Goal: Task Accomplishment & Management: Use online tool/utility

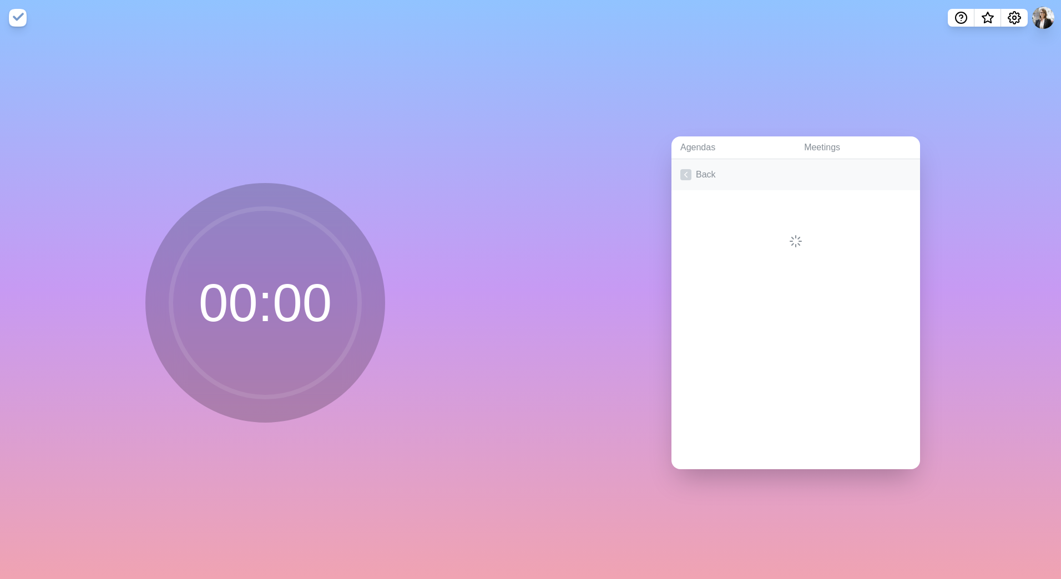
click at [673, 173] on link "Back" at bounding box center [796, 174] width 249 height 31
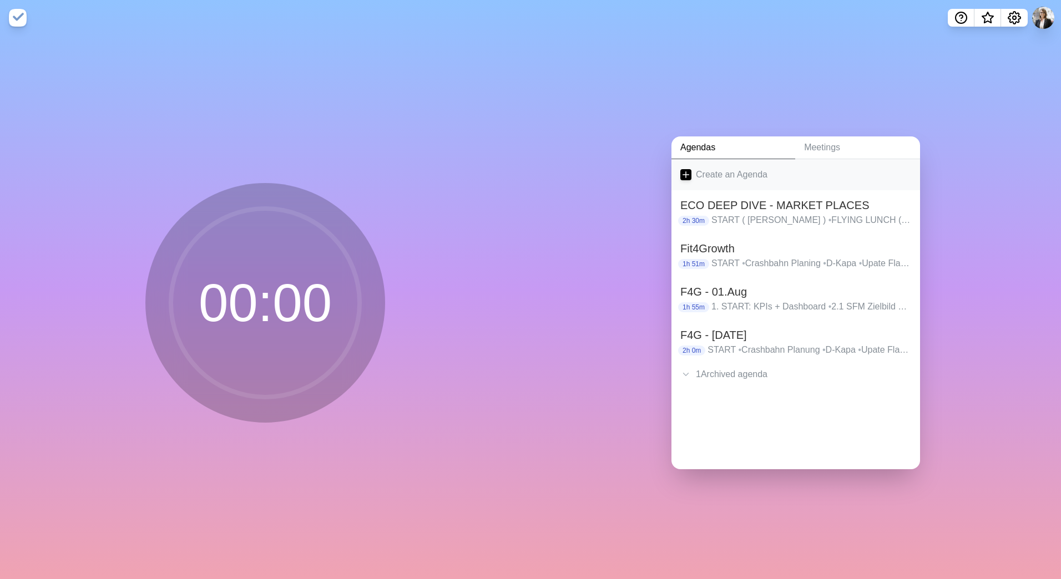
click at [686, 172] on line at bounding box center [686, 175] width 0 height 6
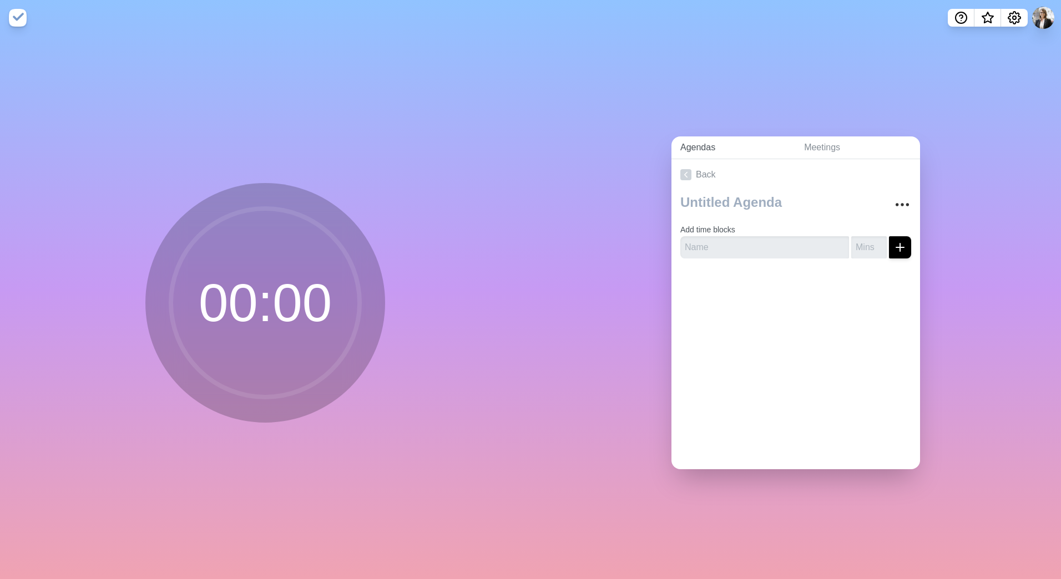
click at [703, 148] on link "Agendas" at bounding box center [734, 148] width 124 height 23
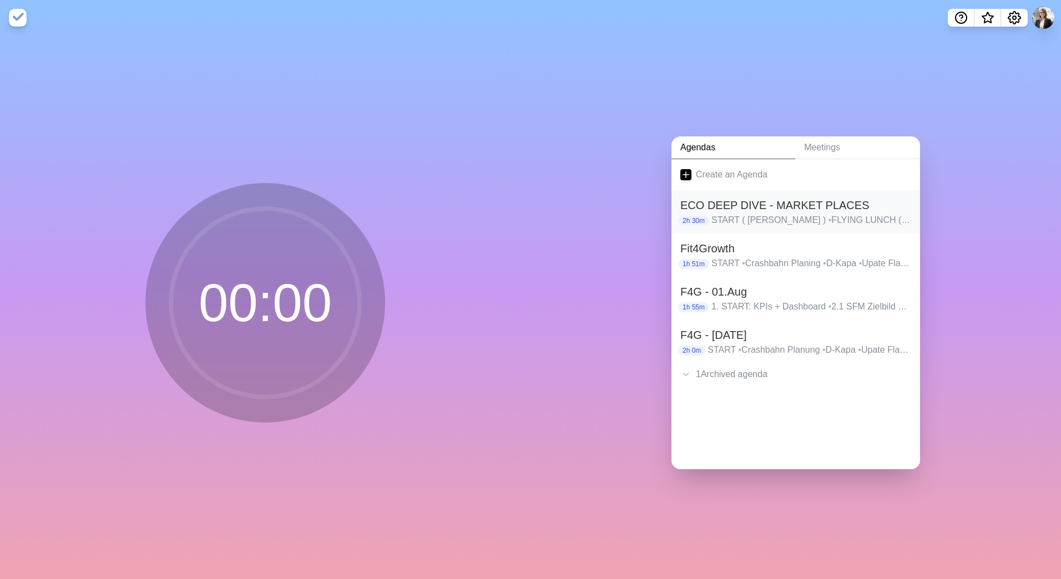
click at [780, 214] on p "START ( [PERSON_NAME] ) • FLYING LUNCH ( all ) • INTRODUCTION ( [PERSON_NAME] )…" at bounding box center [812, 220] width 200 height 13
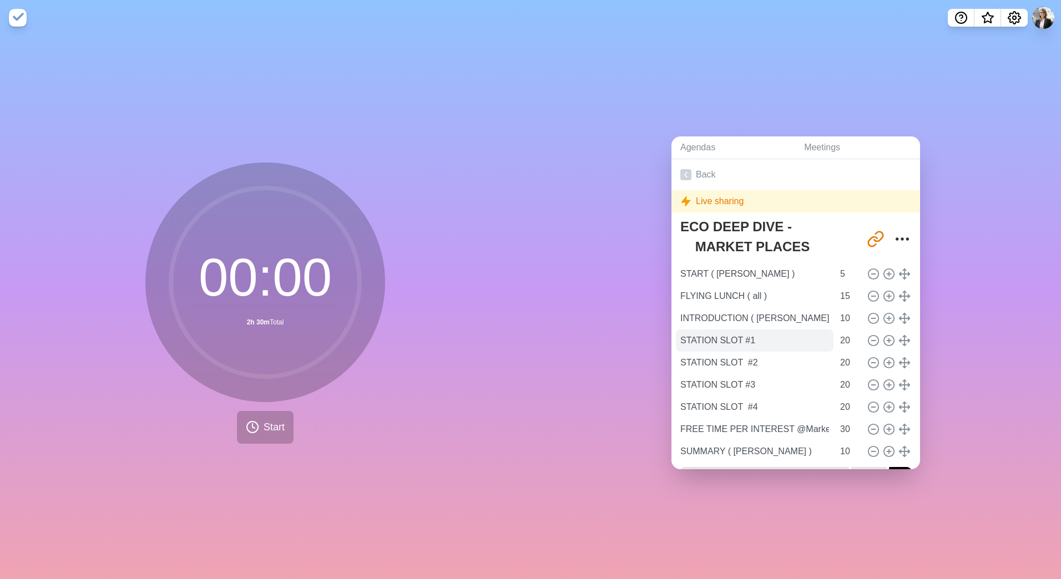
scroll to position [28, 0]
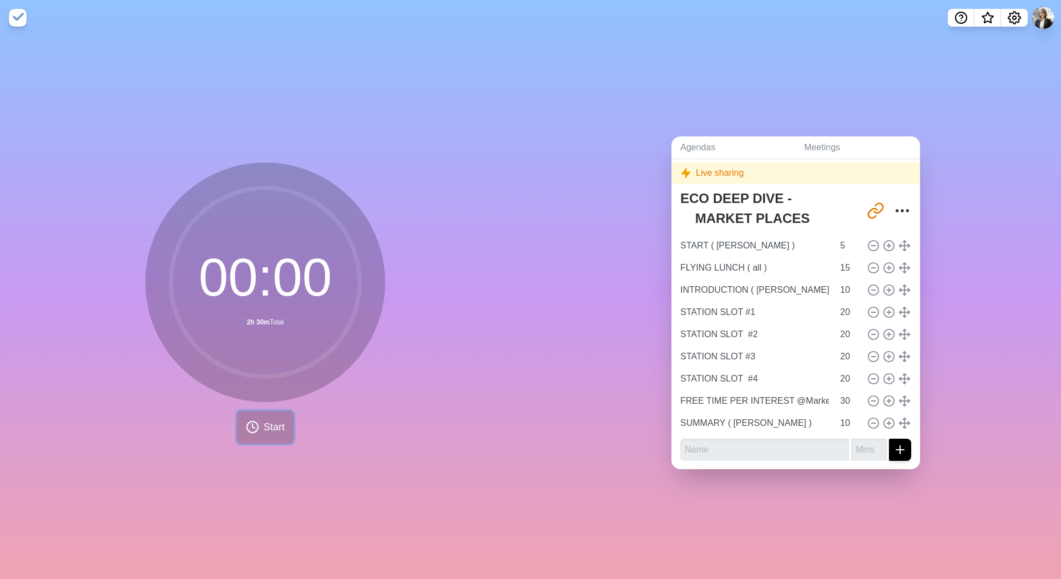
click at [278, 427] on span "Start" at bounding box center [274, 427] width 21 height 15
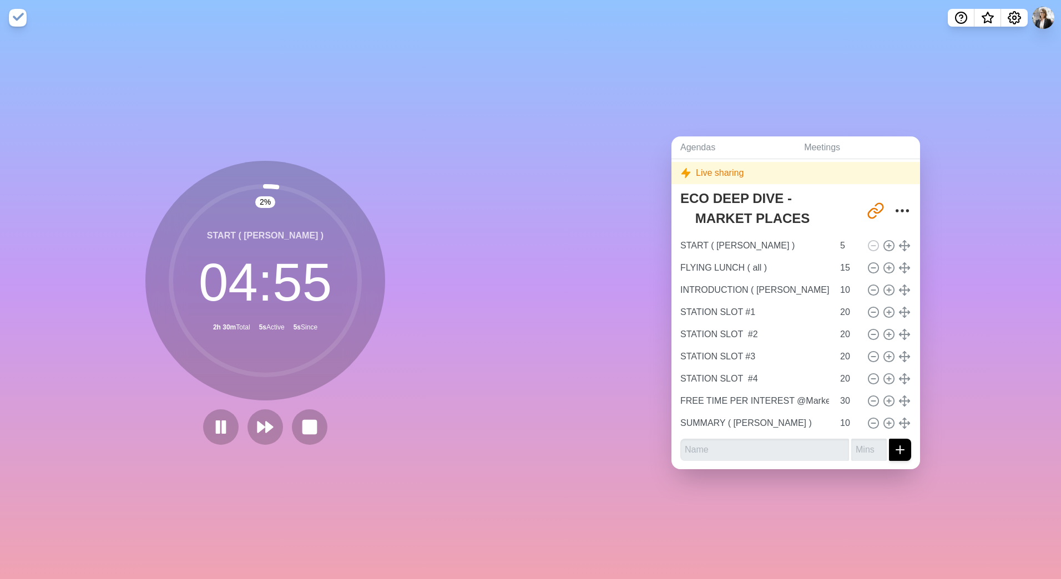
drag, startPoint x: 268, startPoint y: 182, endPoint x: 303, endPoint y: 324, distance: 145.8
click at [321, 299] on circle at bounding box center [265, 280] width 189 height 189
click at [307, 425] on rect at bounding box center [309, 427] width 14 height 14
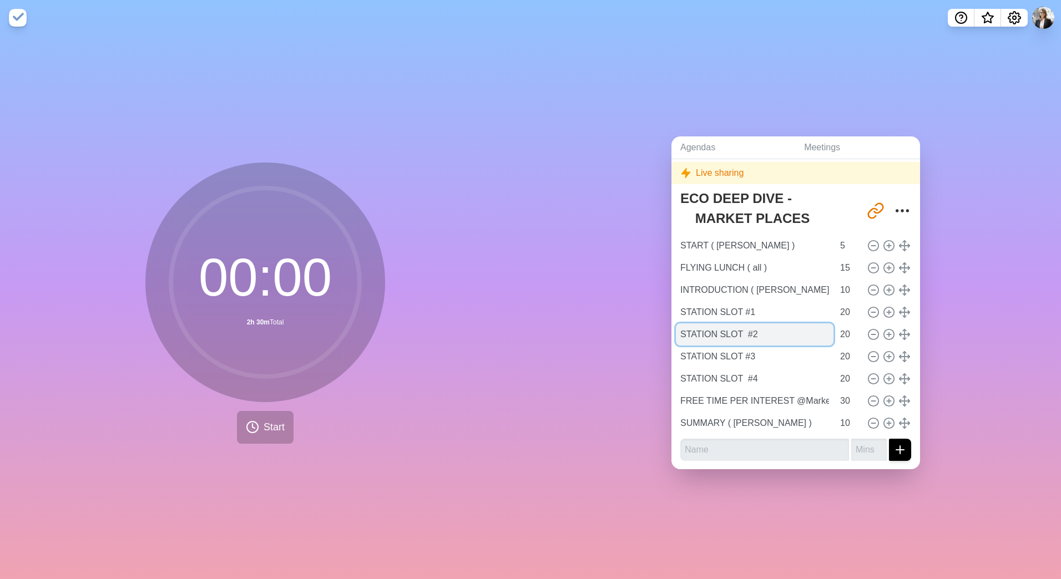
click at [737, 331] on input "STATION SLOT #2" at bounding box center [755, 335] width 158 height 22
type input "STATION SLOT #2"
drag, startPoint x: 755, startPoint y: 494, endPoint x: 766, endPoint y: 505, distance: 14.9
click at [756, 494] on div "Agendas Meetings Back Live sharing ECO DEEP DIVE - MARKET PLACES [URL][DOMAIN_N…" at bounding box center [796, 308] width 531 height 544
click at [810, 139] on link "Meetings" at bounding box center [857, 148] width 125 height 23
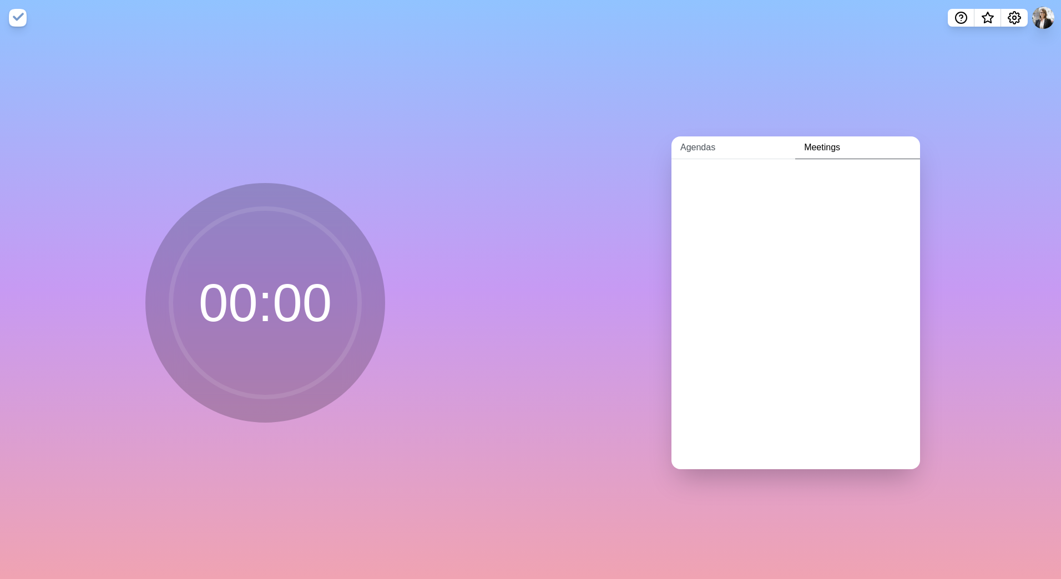
click at [693, 145] on link "Agendas" at bounding box center [734, 148] width 124 height 23
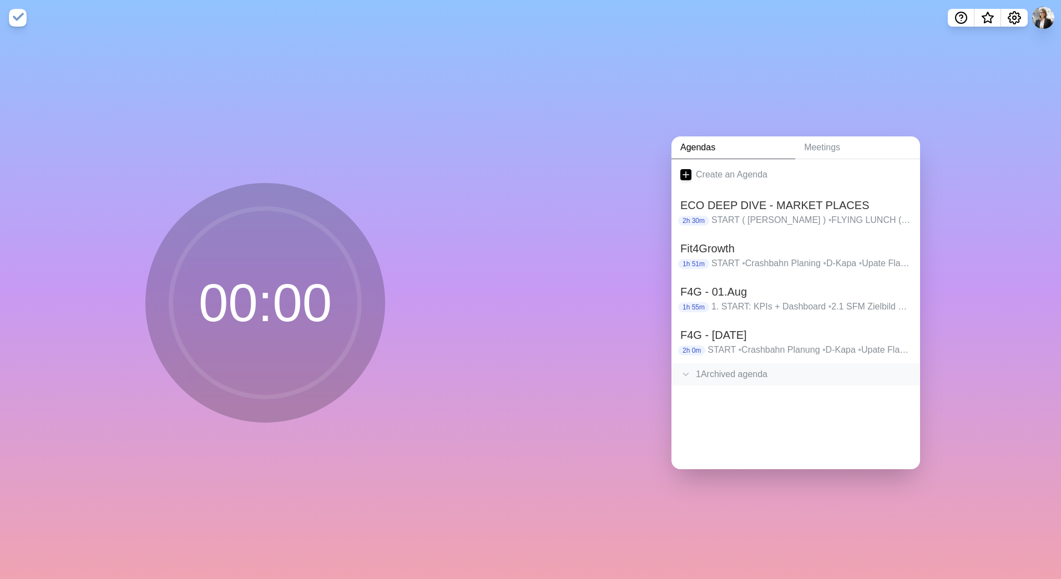
click at [682, 371] on icon at bounding box center [685, 374] width 11 height 11
click at [732, 399] on h2 "ABM ECO DEEP DIVE incl. Competitors" at bounding box center [795, 400] width 231 height 17
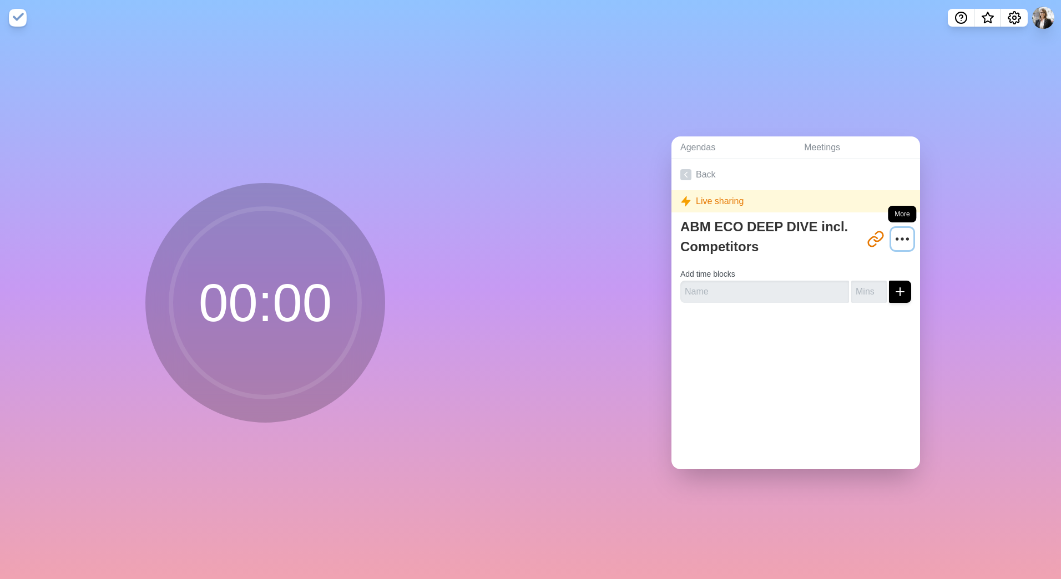
click at [907, 238] on circle "More" at bounding box center [908, 239] width 2 height 2
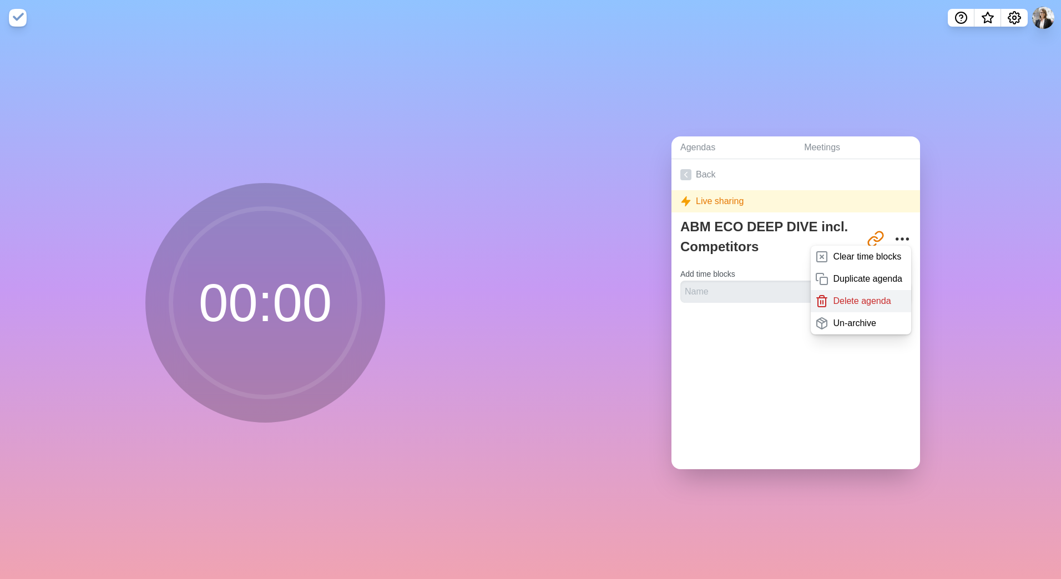
click at [863, 297] on p "Delete agenda" at bounding box center [862, 301] width 58 height 13
